Goal: Communication & Community: Answer question/provide support

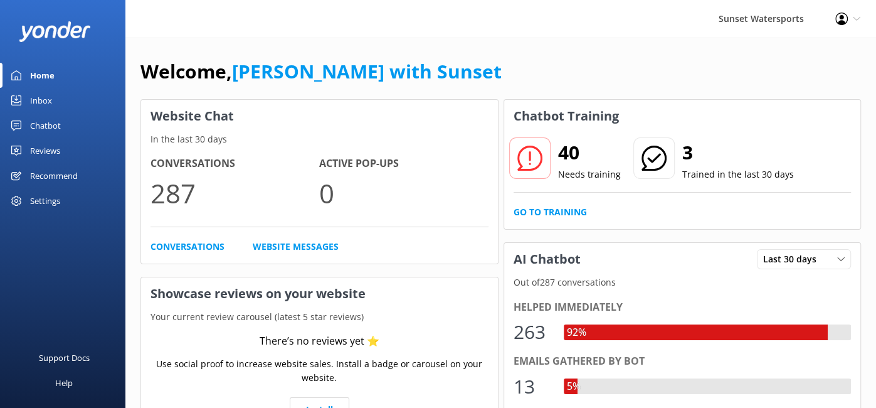
click at [41, 100] on div "Inbox" at bounding box center [41, 100] width 22 height 25
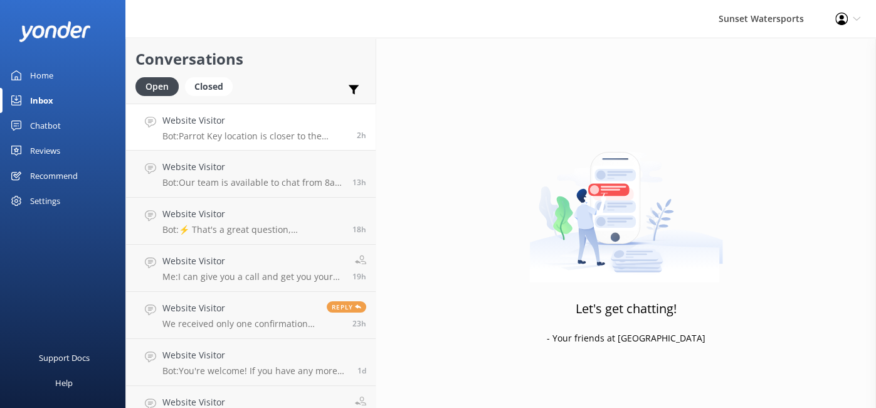
click at [287, 134] on p "Bot: [GEOGRAPHIC_DATA] location is closer to the cruise ships and the [GEOGRAPH…" at bounding box center [254, 135] width 185 height 11
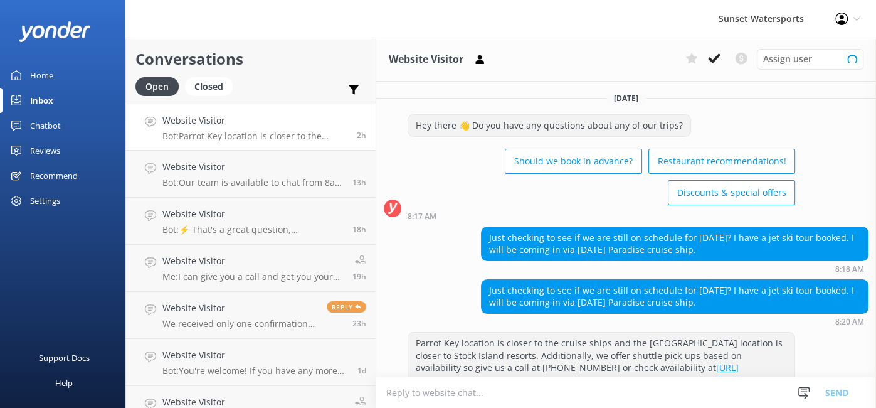
scroll to position [95, 0]
